Goal: Information Seeking & Learning: Learn about a topic

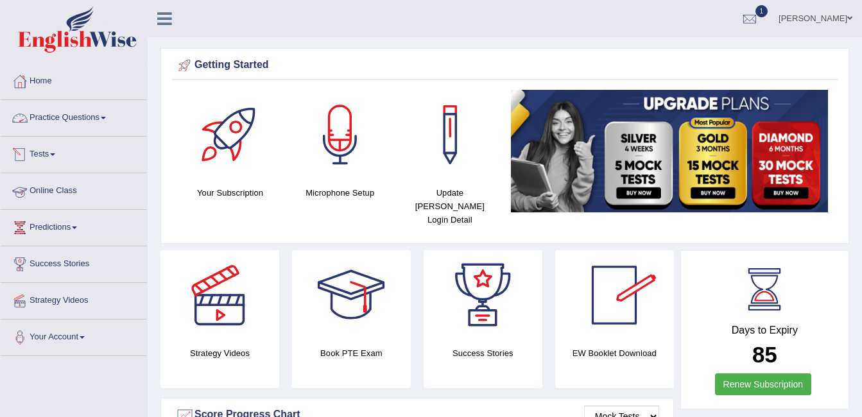
click at [64, 116] on link "Practice Questions" at bounding box center [74, 116] width 146 height 32
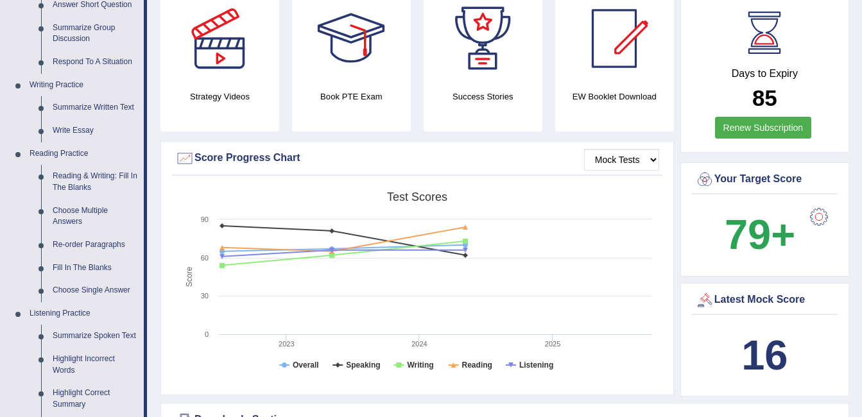
scroll to position [282, 0]
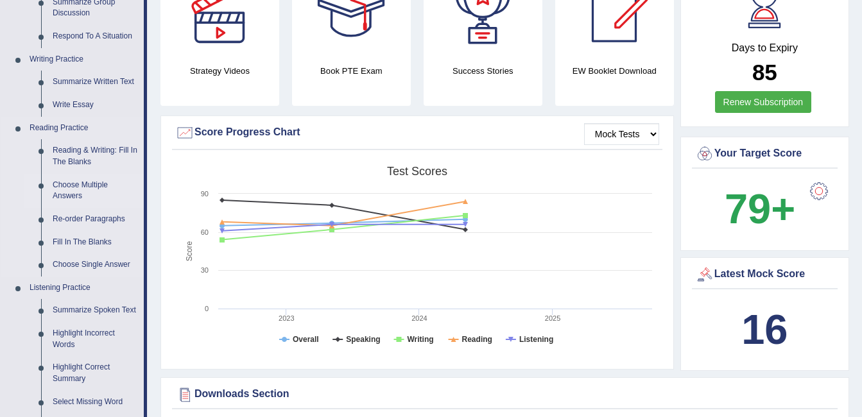
click at [94, 185] on link "Choose Multiple Answers" at bounding box center [95, 191] width 97 height 34
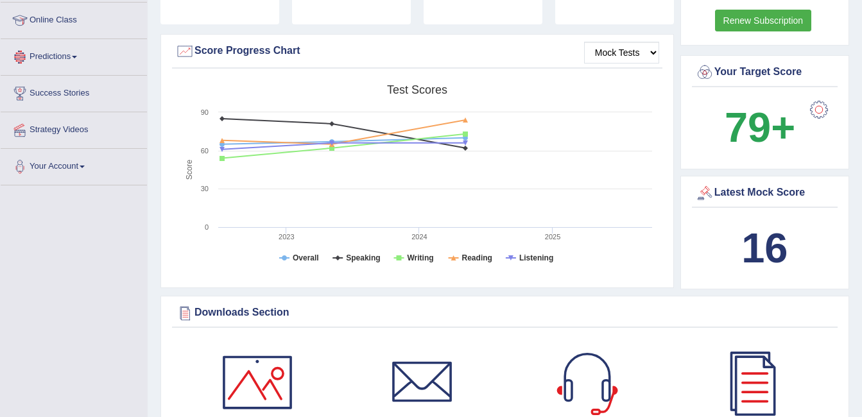
scroll to position [961, 0]
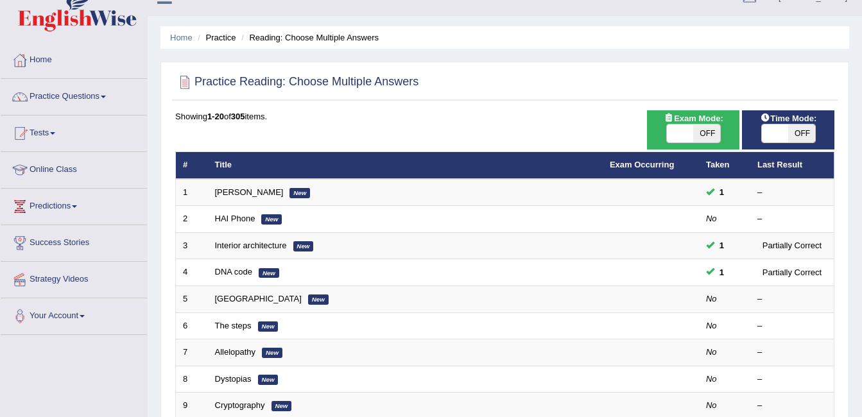
scroll to position [24, 0]
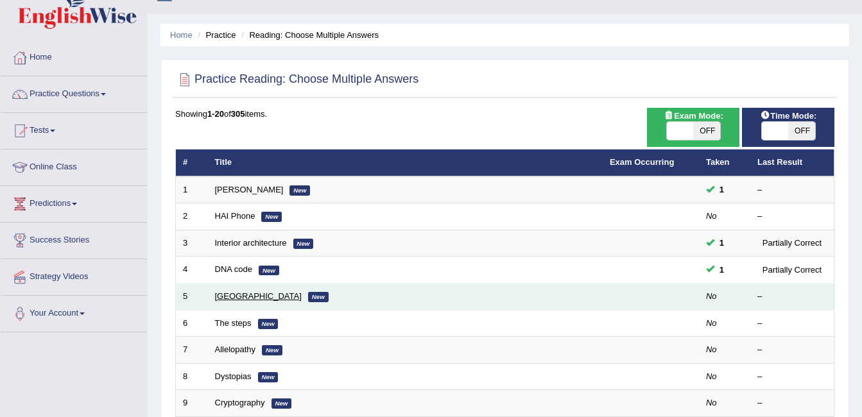
click at [223, 297] on link "Mandeville" at bounding box center [258, 296] width 87 height 10
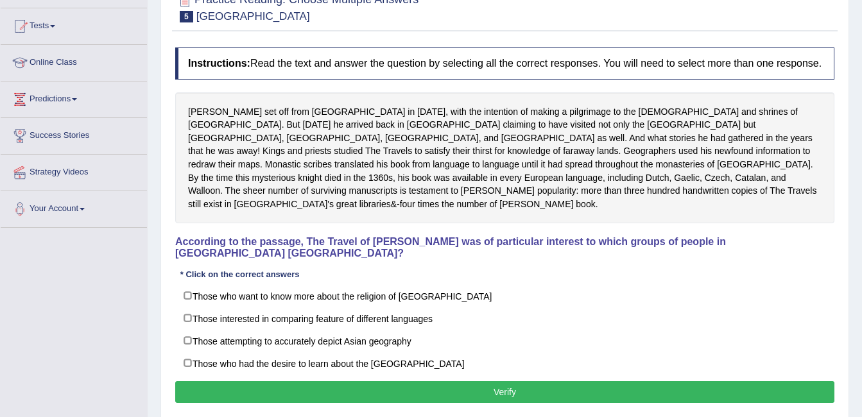
scroll to position [134, 0]
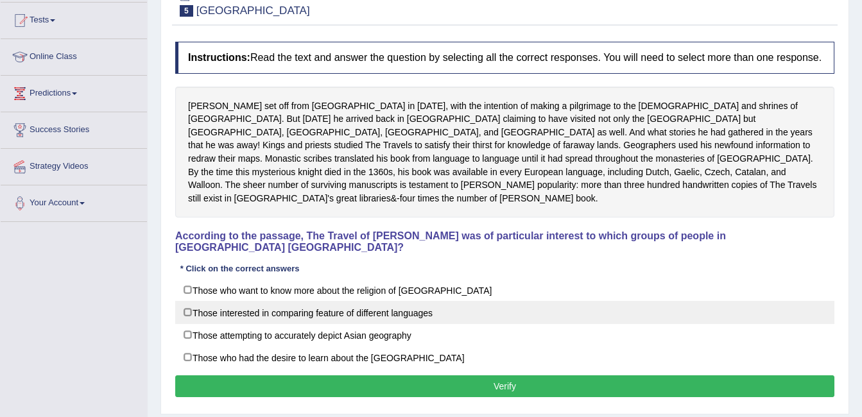
click at [191, 301] on label "Those interested in comparing feature of different languages" at bounding box center [504, 312] width 659 height 23
checkbox input "true"
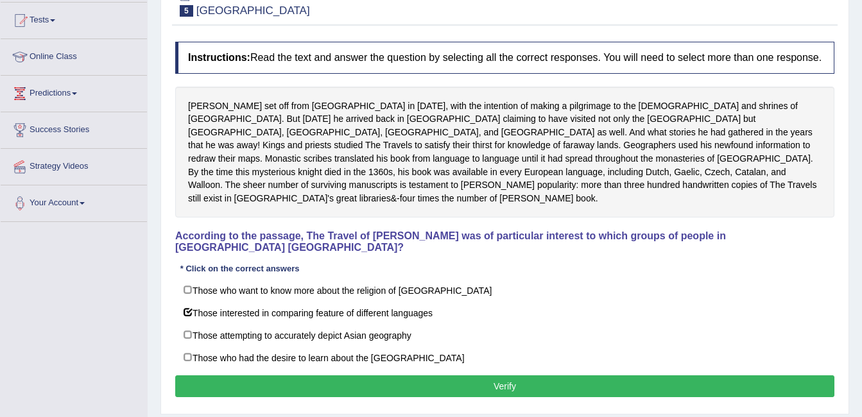
click at [443, 375] on button "Verify" at bounding box center [504, 386] width 659 height 22
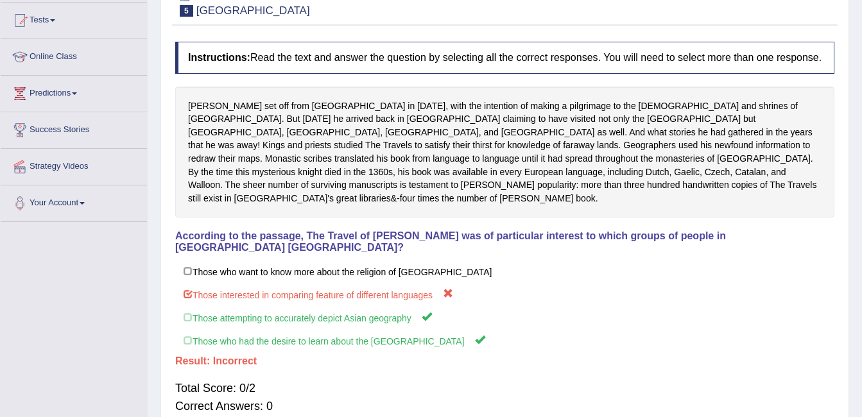
click at [153, 60] on div "Home Practice Reading: Choose Multiple Answers Mandeville « Prev Next » Report …" at bounding box center [505, 187] width 714 height 642
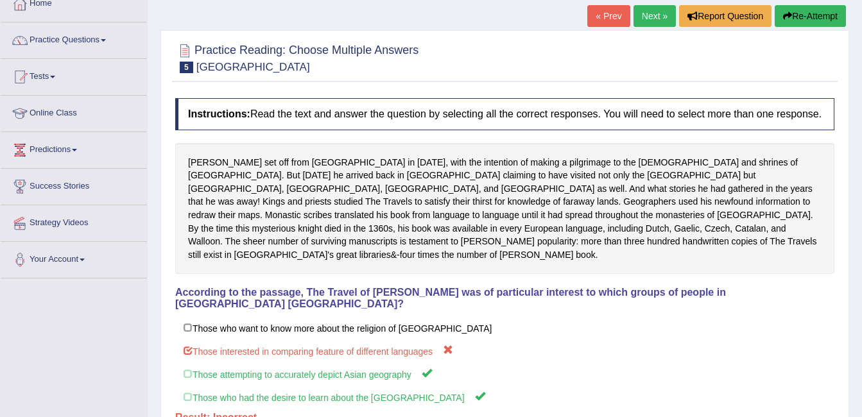
scroll to position [57, 0]
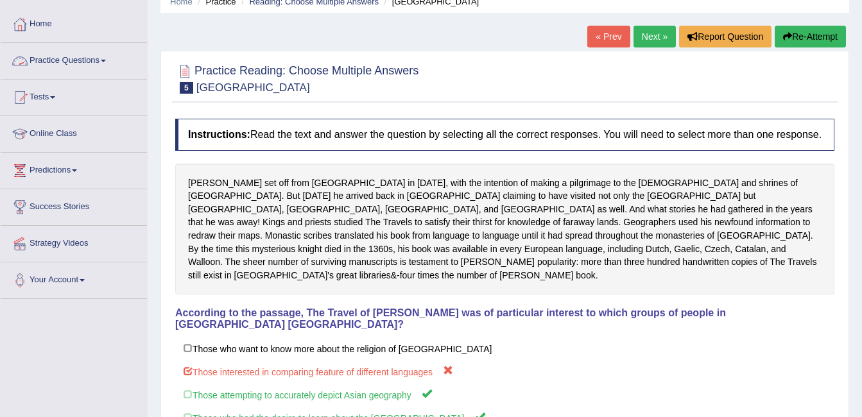
click at [94, 62] on link "Practice Questions" at bounding box center [74, 59] width 146 height 32
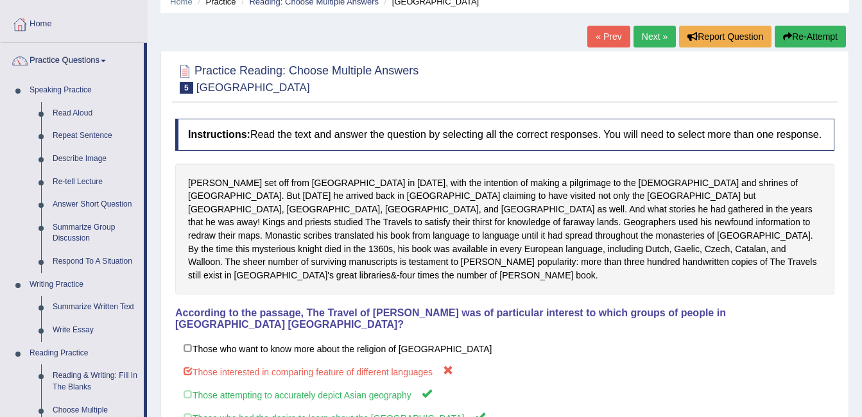
click at [153, 331] on div "Home Practice Reading: Choose Multiple Answers Mandeville « Prev Next » Report …" at bounding box center [505, 264] width 714 height 642
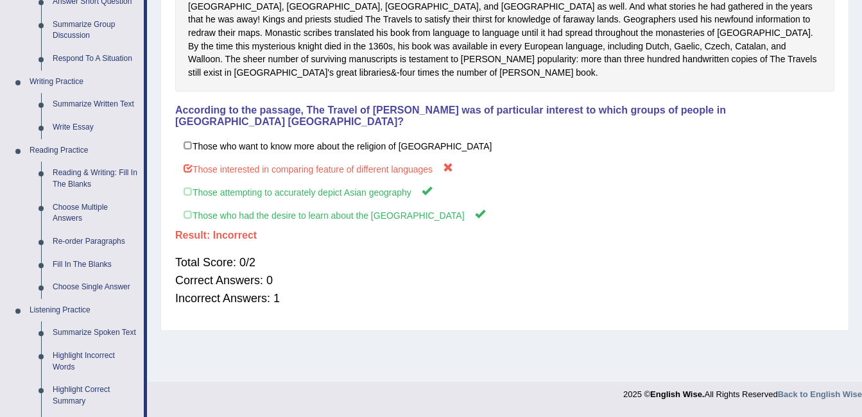
scroll to position [288, 0]
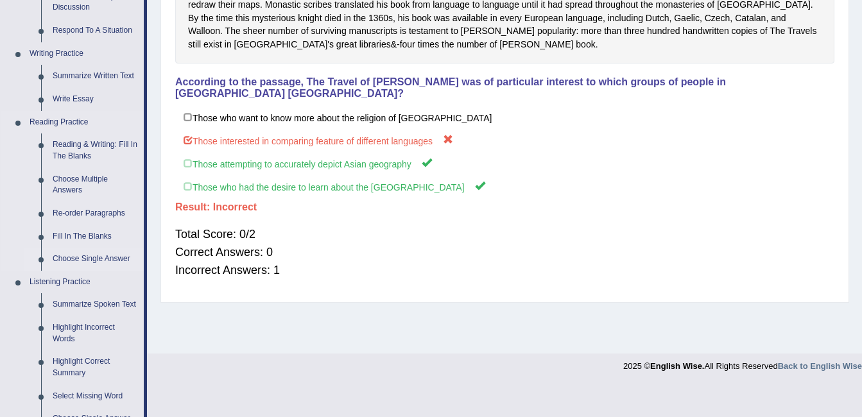
click at [72, 253] on link "Choose Single Answer" at bounding box center [95, 259] width 97 height 23
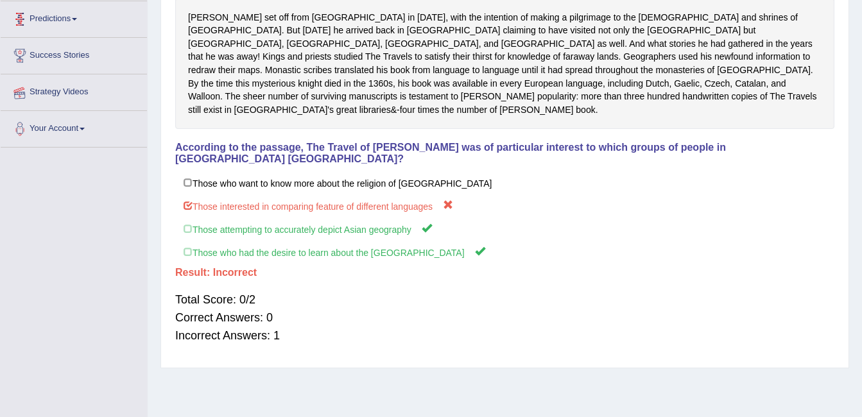
scroll to position [257, 0]
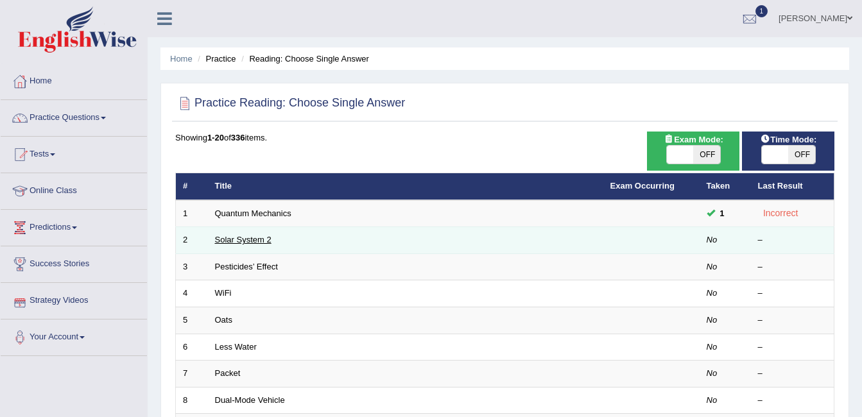
click at [246, 240] on link "Solar System 2" at bounding box center [243, 240] width 56 height 10
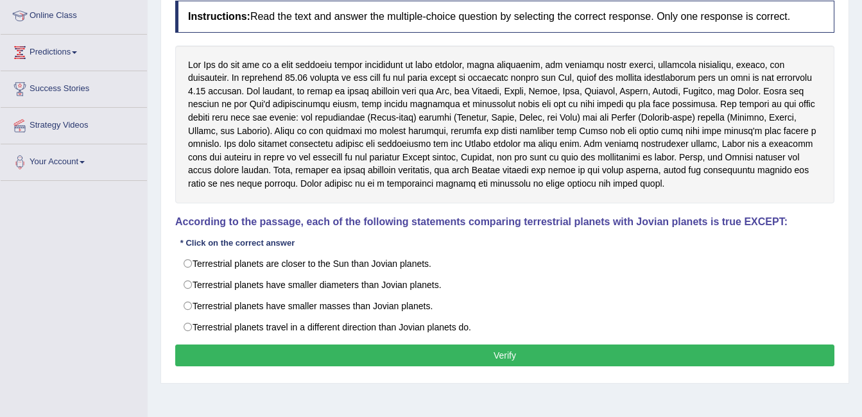
scroll to position [187, 0]
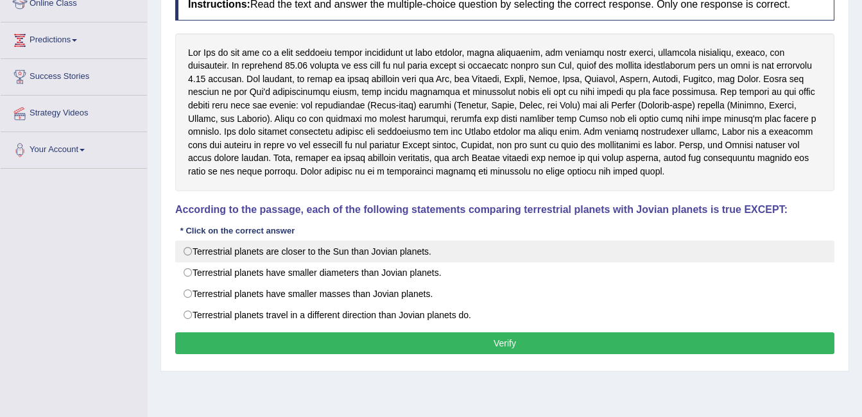
click at [193, 251] on label "Terrestrial planets are closer to the Sun than Jovian planets." at bounding box center [504, 252] width 659 height 22
radio input "true"
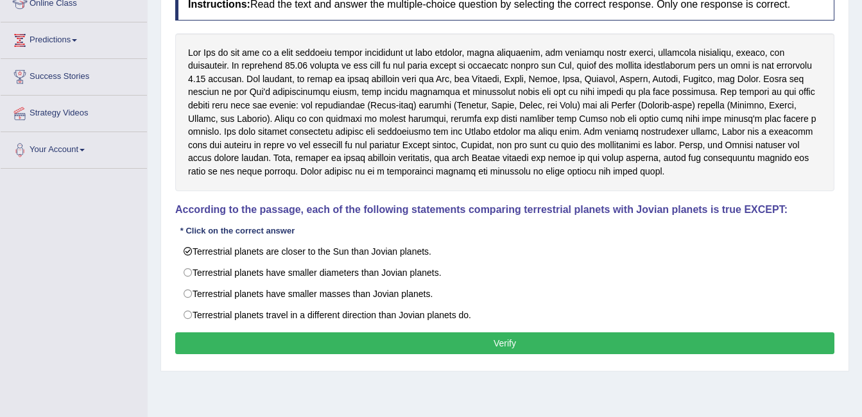
click at [470, 354] on button "Verify" at bounding box center [504, 343] width 659 height 22
